Goal: Information Seeking & Learning: Learn about a topic

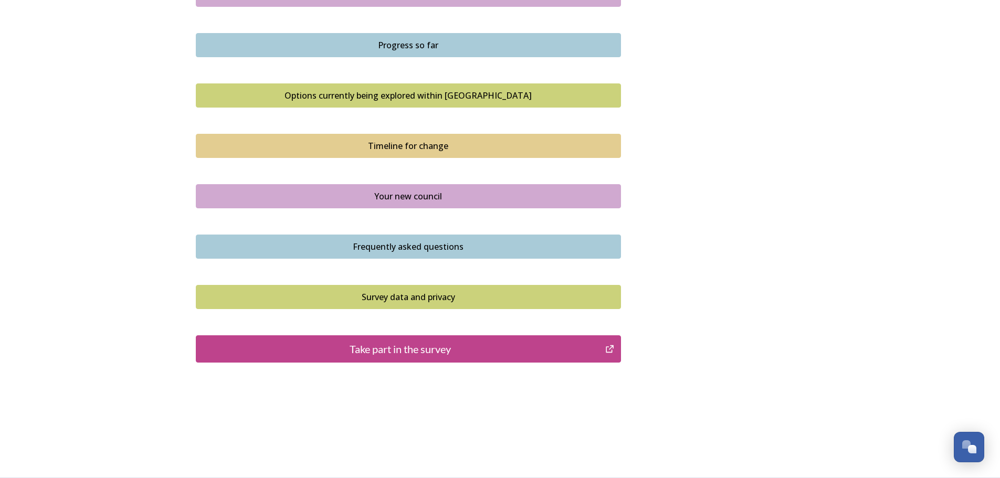
scroll to position [599, 0]
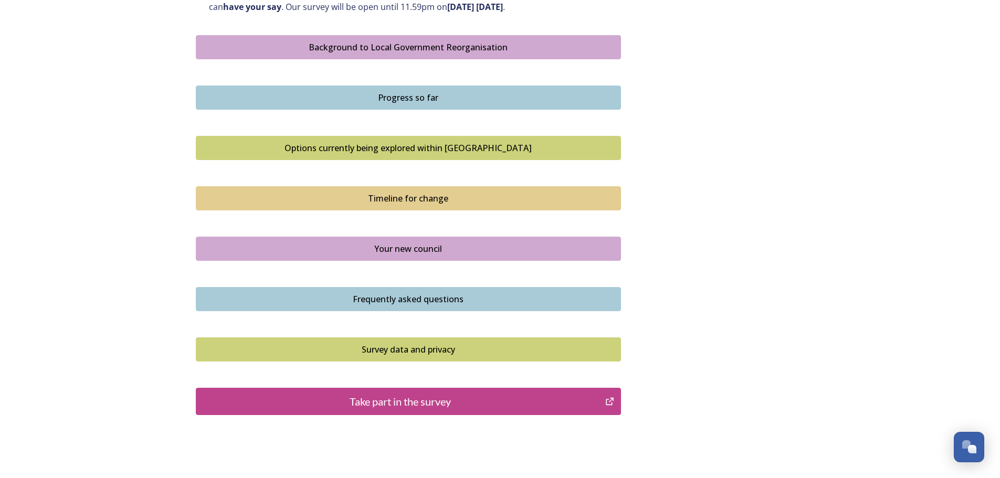
click at [419, 98] on div "Progress so far" at bounding box center [409, 97] width 414 height 13
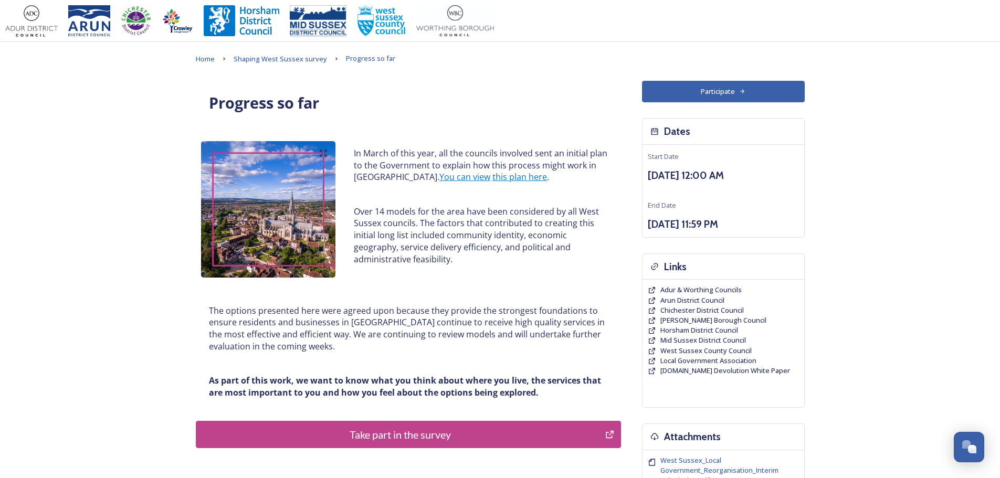
scroll to position [142, 0]
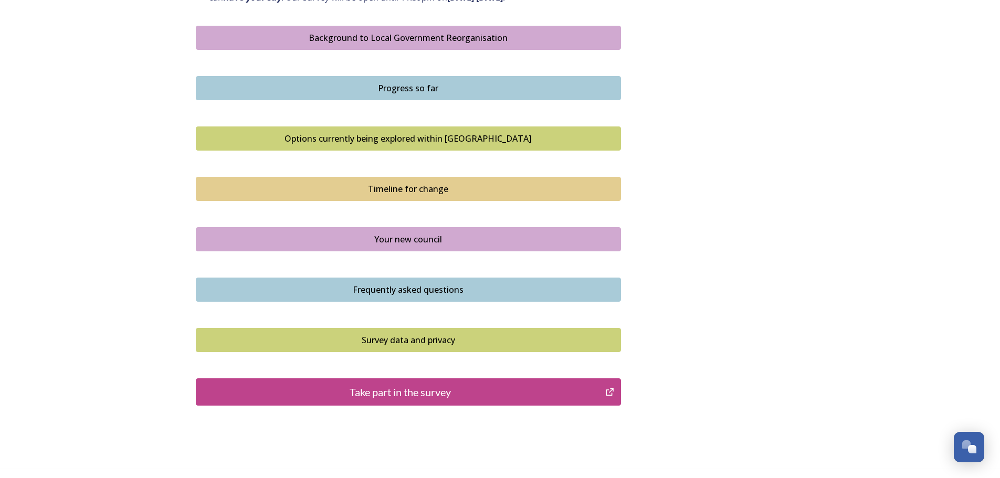
scroll to position [630, 0]
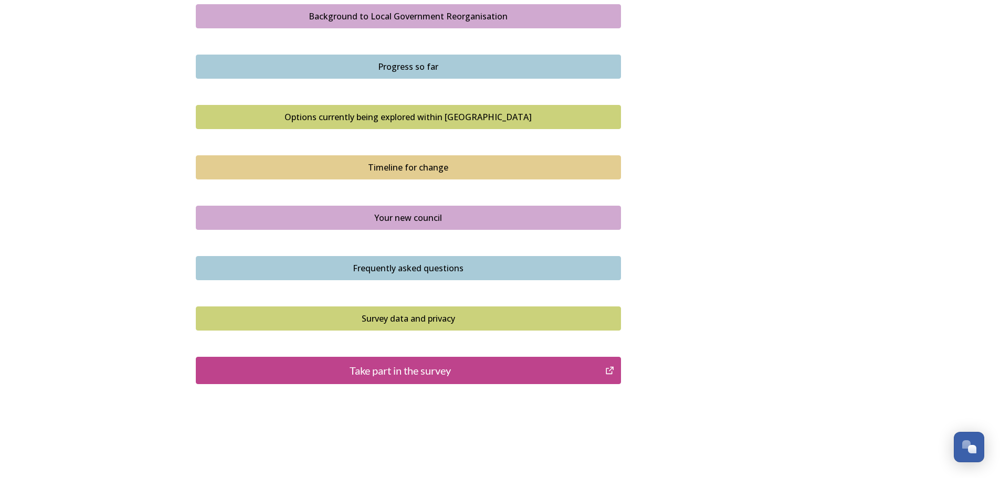
click at [419, 119] on div "Options currently being explored within [GEOGRAPHIC_DATA]" at bounding box center [409, 117] width 414 height 13
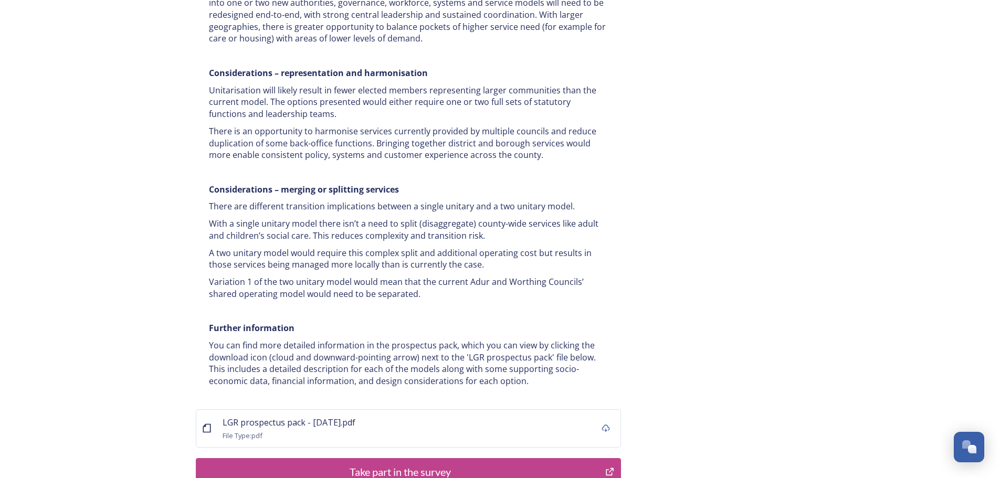
scroll to position [1942, 0]
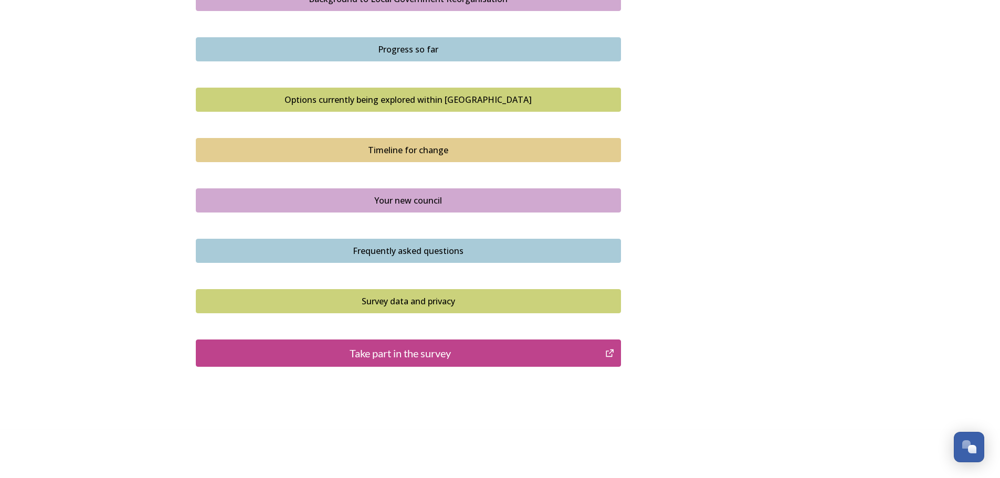
scroll to position [651, 0]
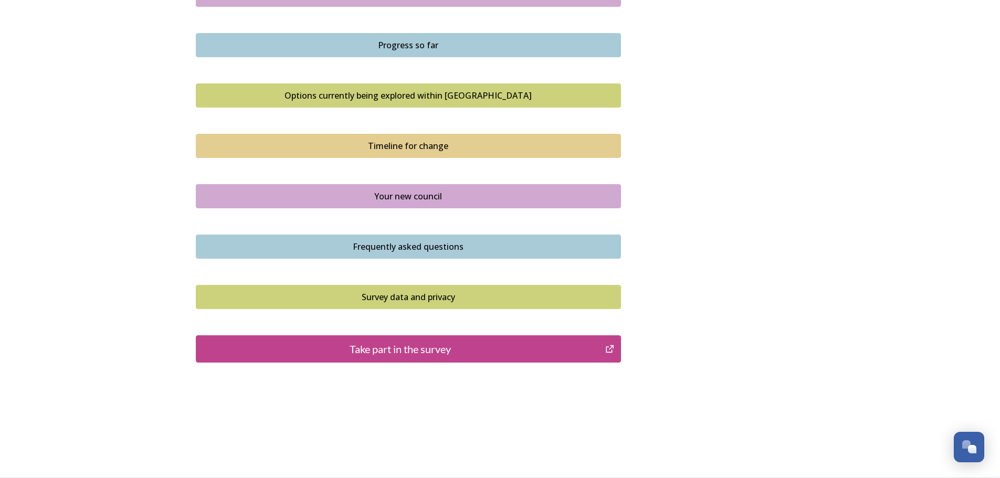
click at [398, 193] on div "Your new council" at bounding box center [409, 196] width 414 height 13
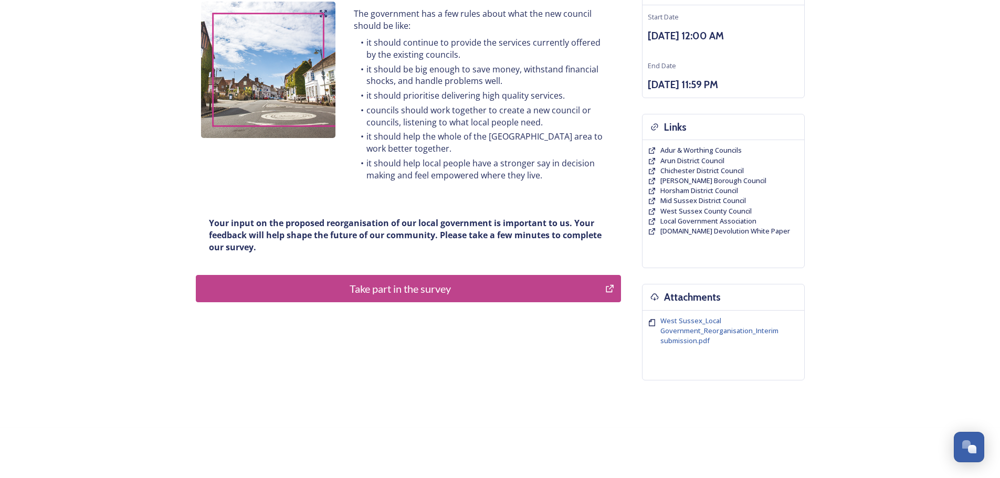
scroll to position [142, 0]
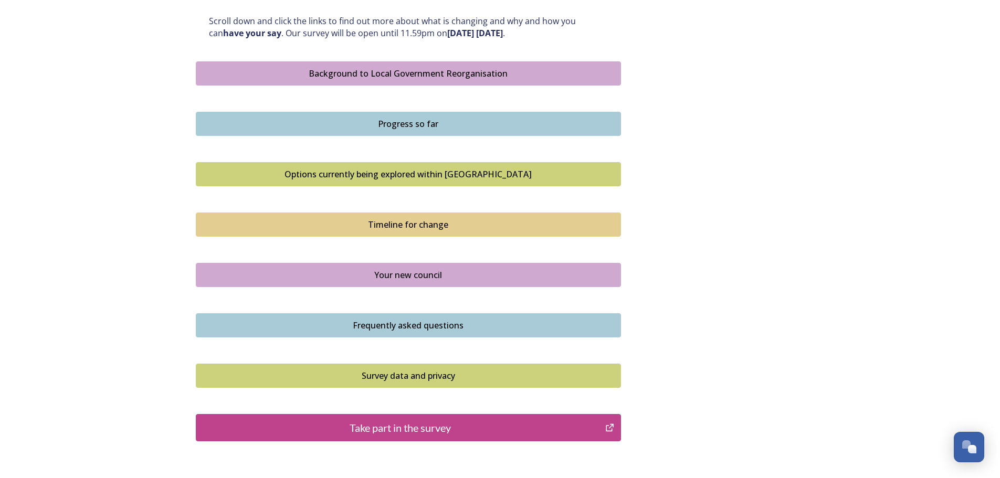
scroll to position [577, 0]
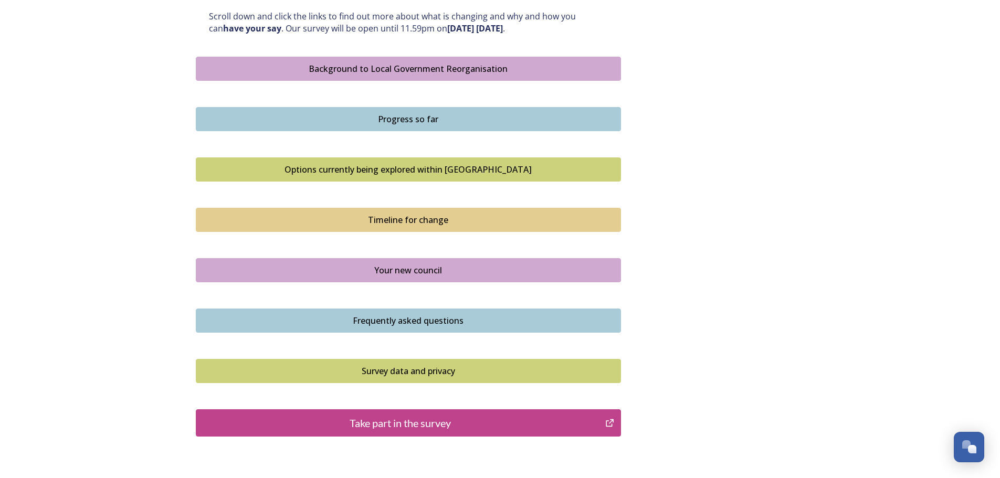
click at [409, 115] on div "Progress so far" at bounding box center [409, 119] width 414 height 13
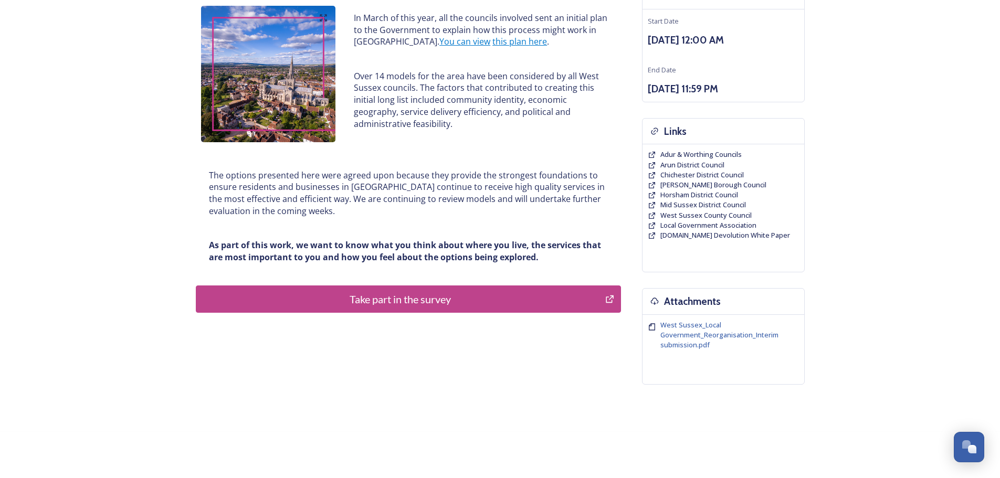
scroll to position [142, 0]
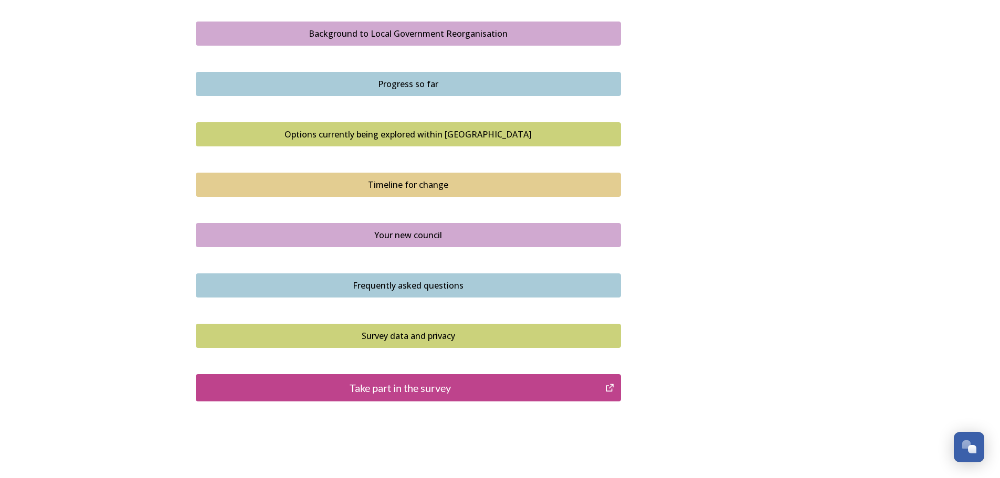
scroll to position [651, 0]
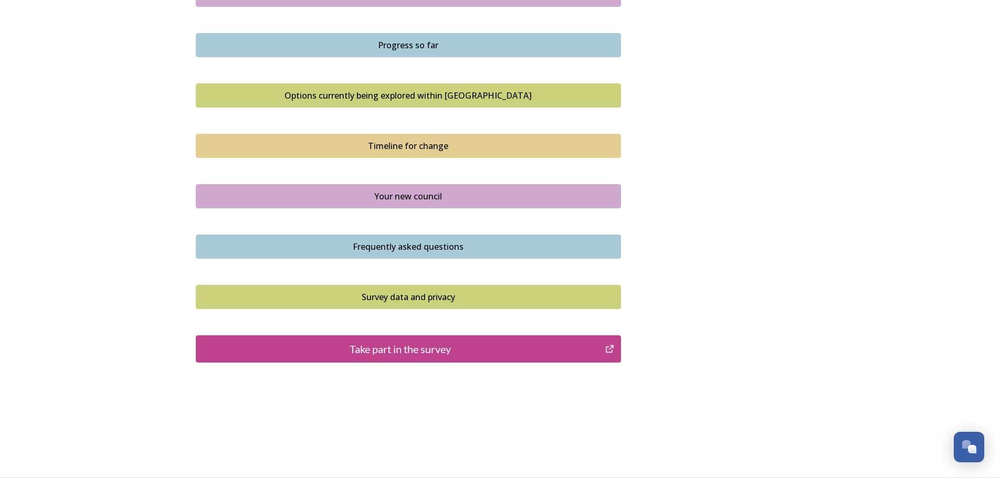
click at [435, 193] on div "Your new council" at bounding box center [409, 196] width 414 height 13
